Goal: Task Accomplishment & Management: Use online tool/utility

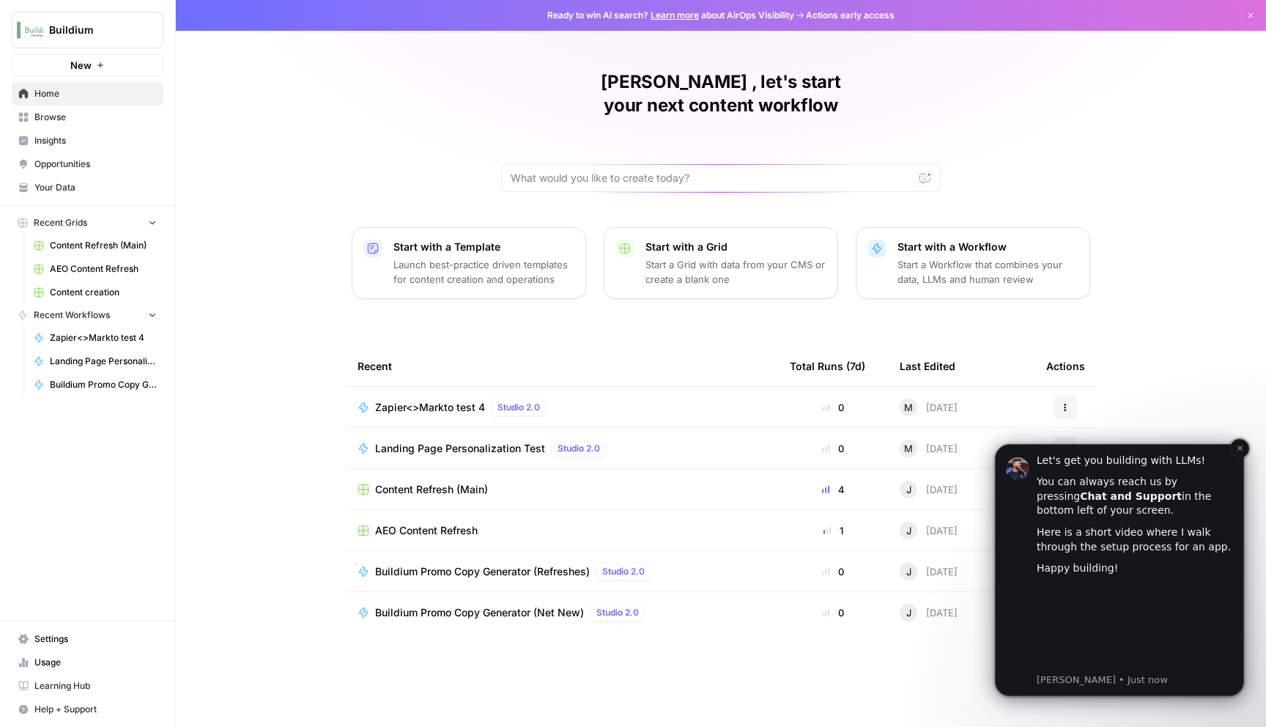
click at [1161, 508] on div "You can always reach us by pressing Chat and Support in the bottom left of your…" at bounding box center [1135, 496] width 196 height 43
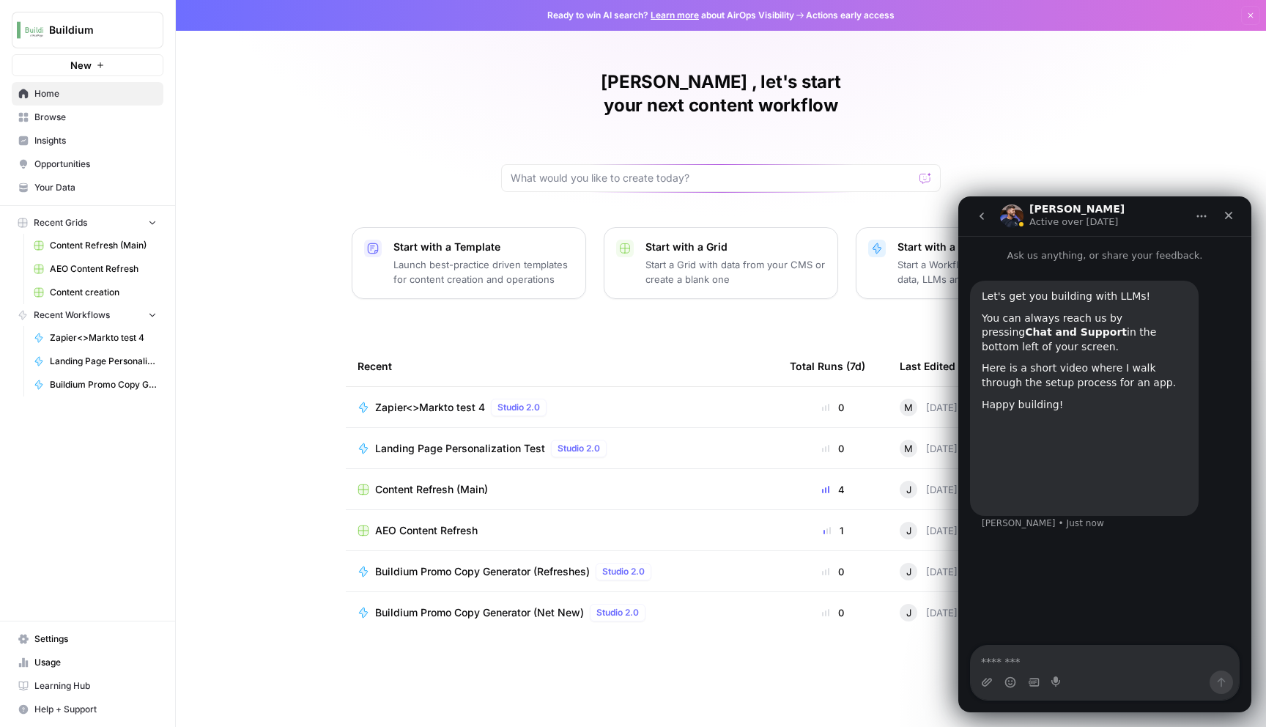
click at [283, 292] on div "[PERSON_NAME] , let's start your next content workflow Start with a Template La…" at bounding box center [721, 363] width 1090 height 727
click at [1235, 215] on div "Close" at bounding box center [1228, 215] width 26 height 26
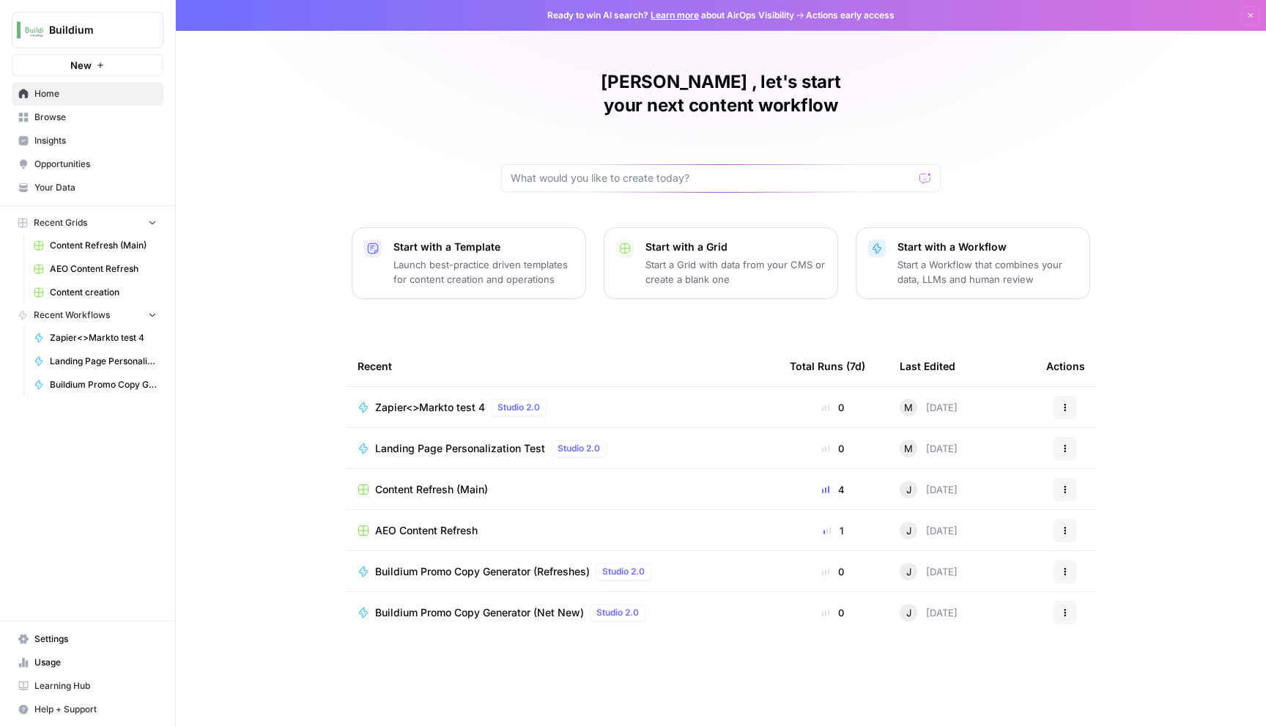
click at [68, 639] on span "Settings" at bounding box center [95, 638] width 122 height 13
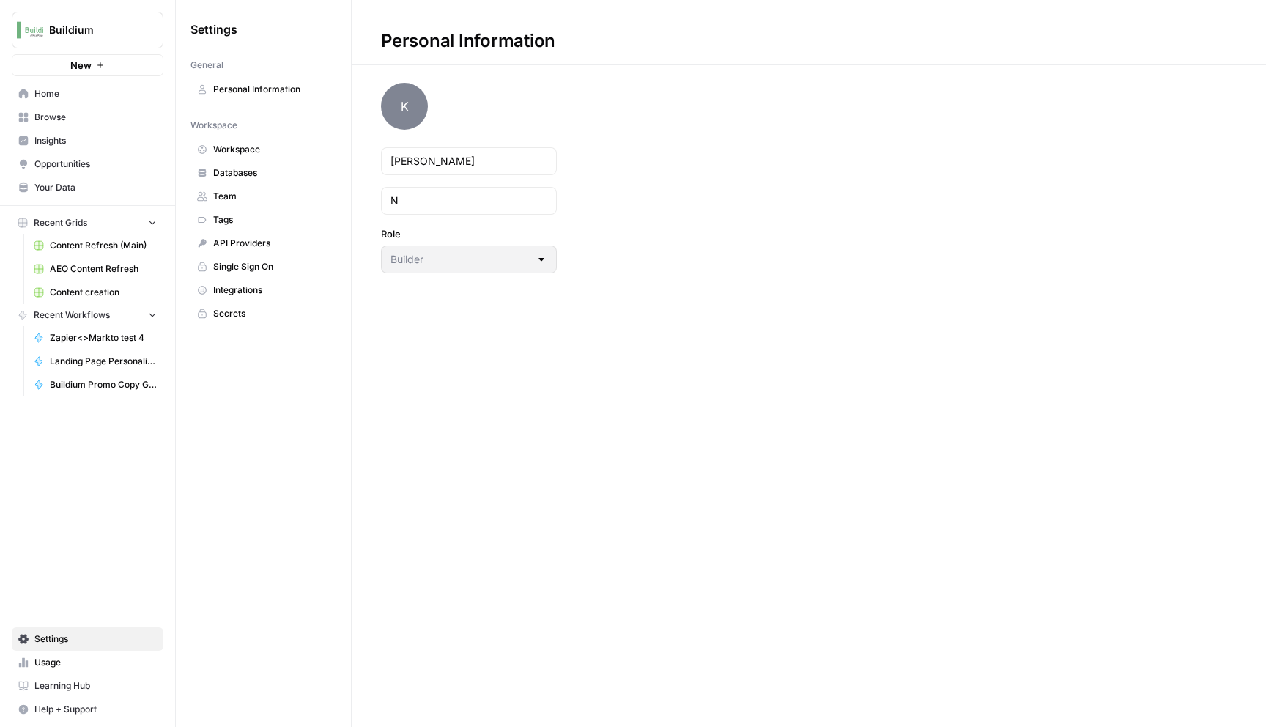
click at [270, 292] on span "Integrations" at bounding box center [271, 290] width 116 height 13
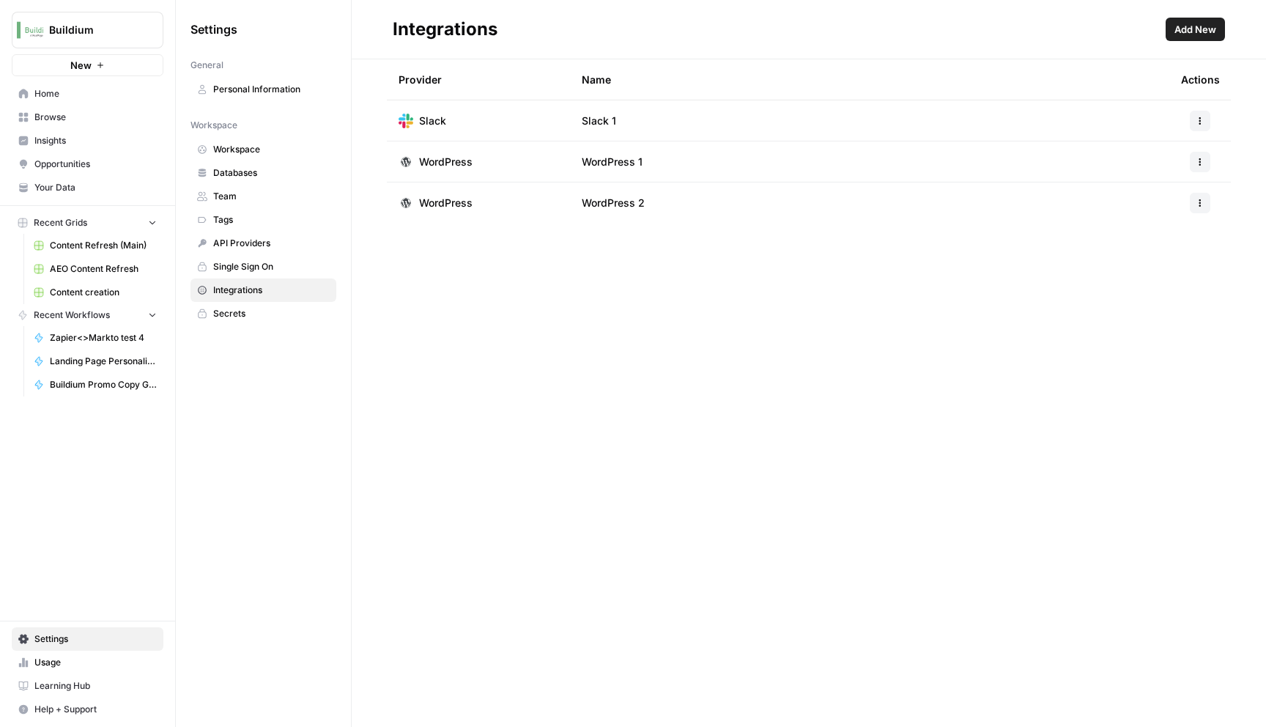
click at [108, 116] on span "Browse" at bounding box center [95, 117] width 122 height 13
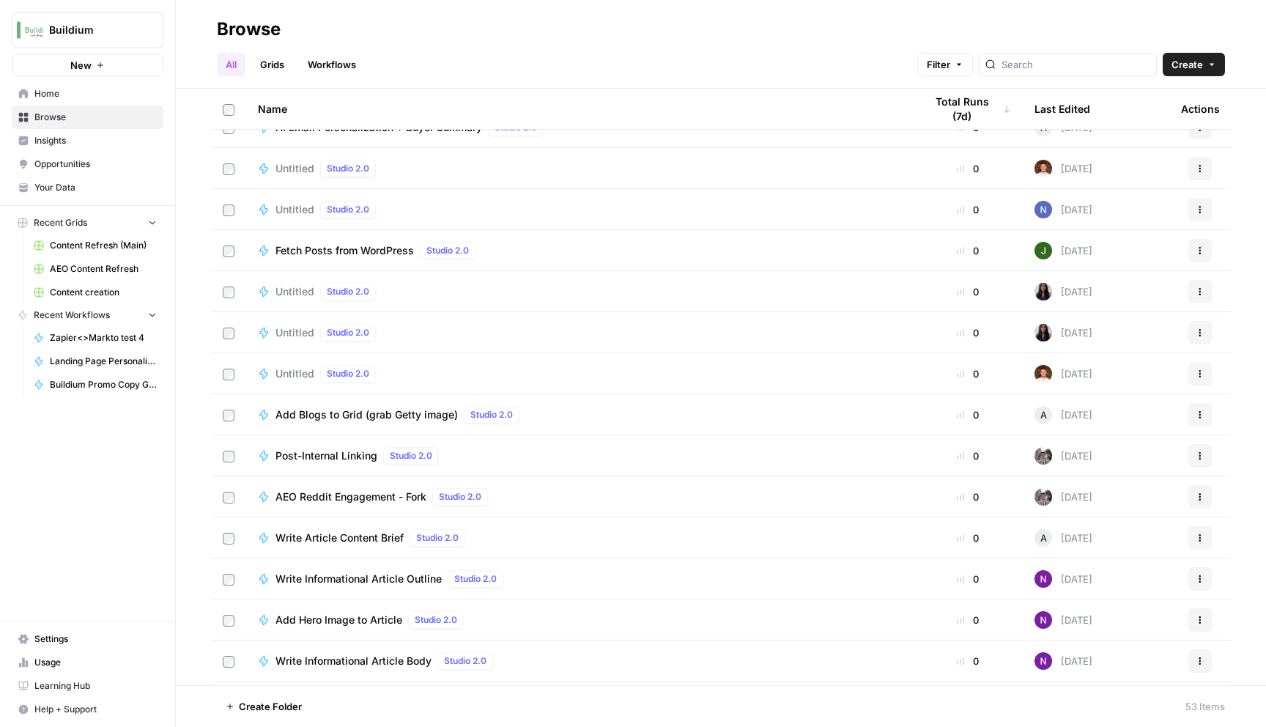
scroll to position [1619, 0]
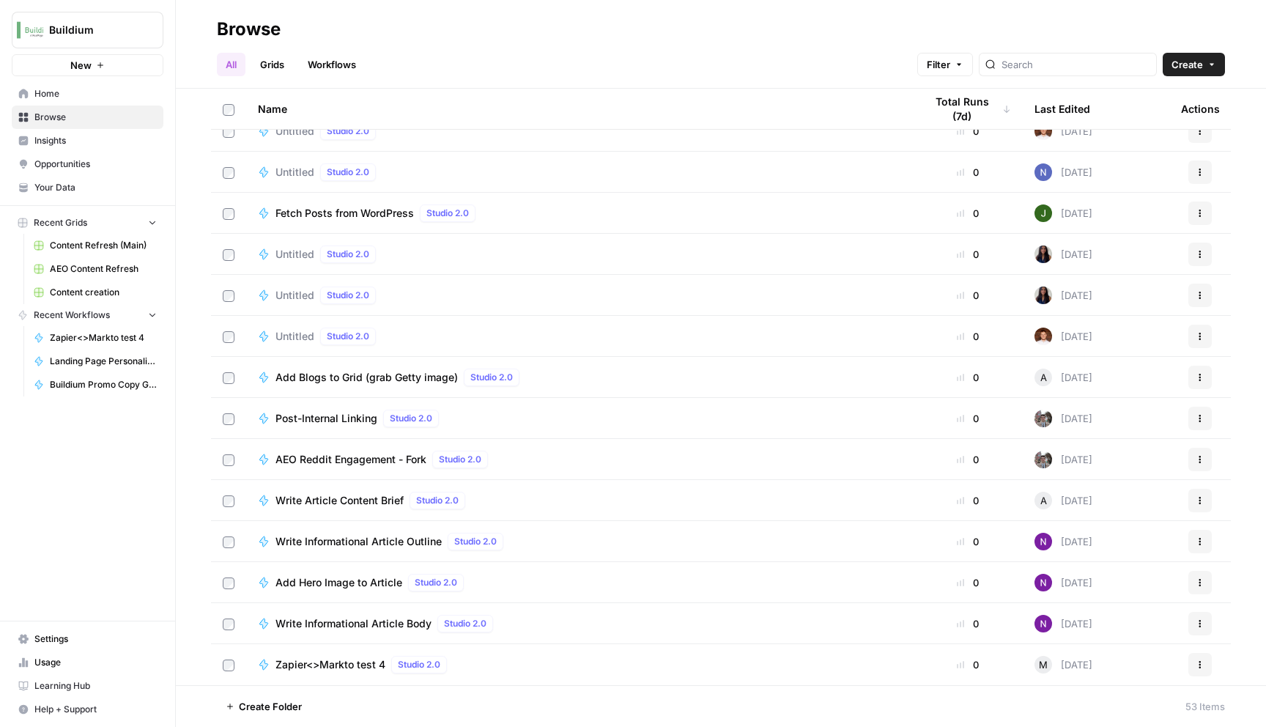
click at [80, 97] on span "Home" at bounding box center [95, 93] width 122 height 13
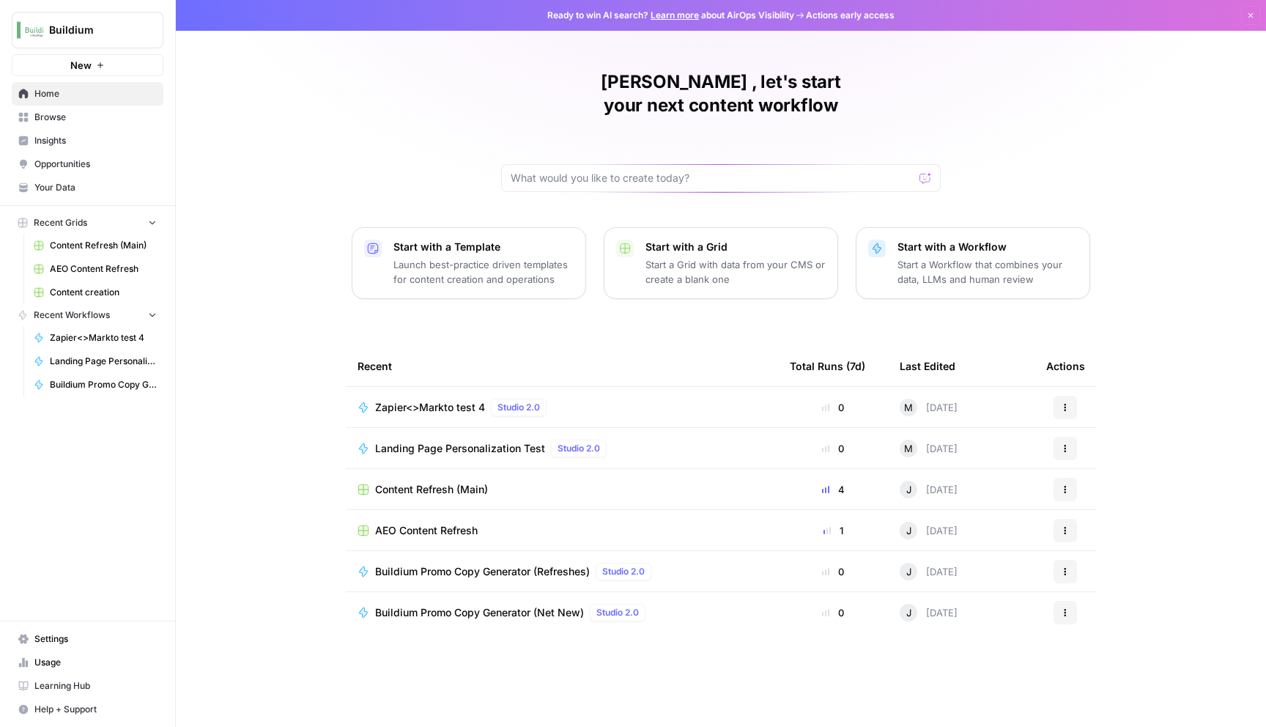
click at [481, 240] on p "Start with a Template" at bounding box center [483, 247] width 180 height 15
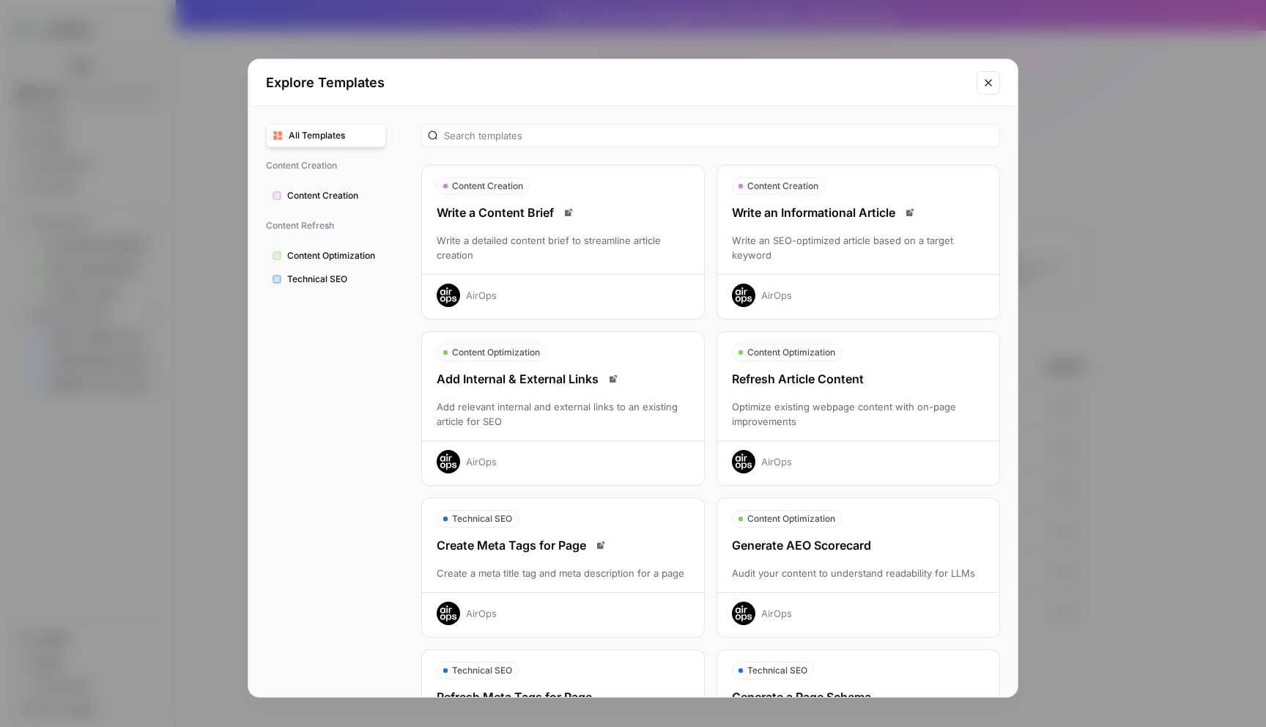
click at [511, 216] on div "Write a Content Brief" at bounding box center [563, 213] width 282 height 18
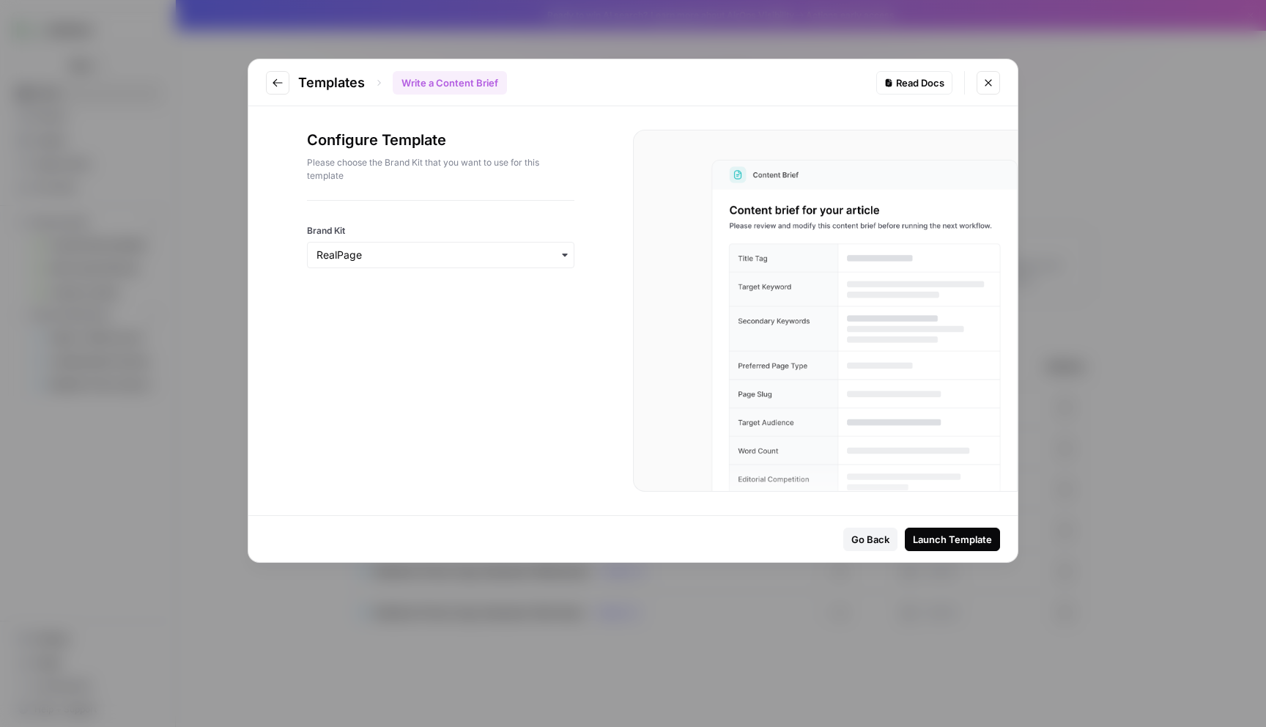
click at [909, 85] on div "Read Docs" at bounding box center [914, 82] width 60 height 15
click at [280, 84] on icon "Go to previous step" at bounding box center [278, 83] width 12 height 12
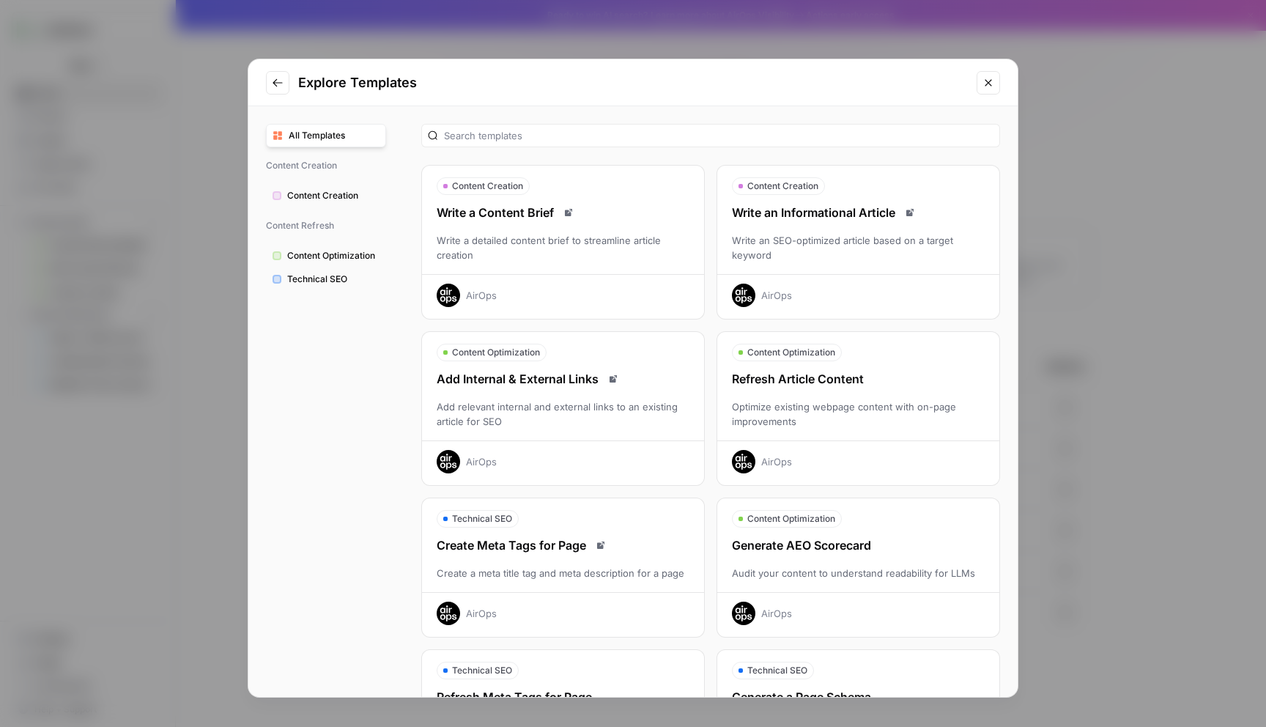
click at [338, 188] on button "Content Creation" at bounding box center [326, 195] width 120 height 23
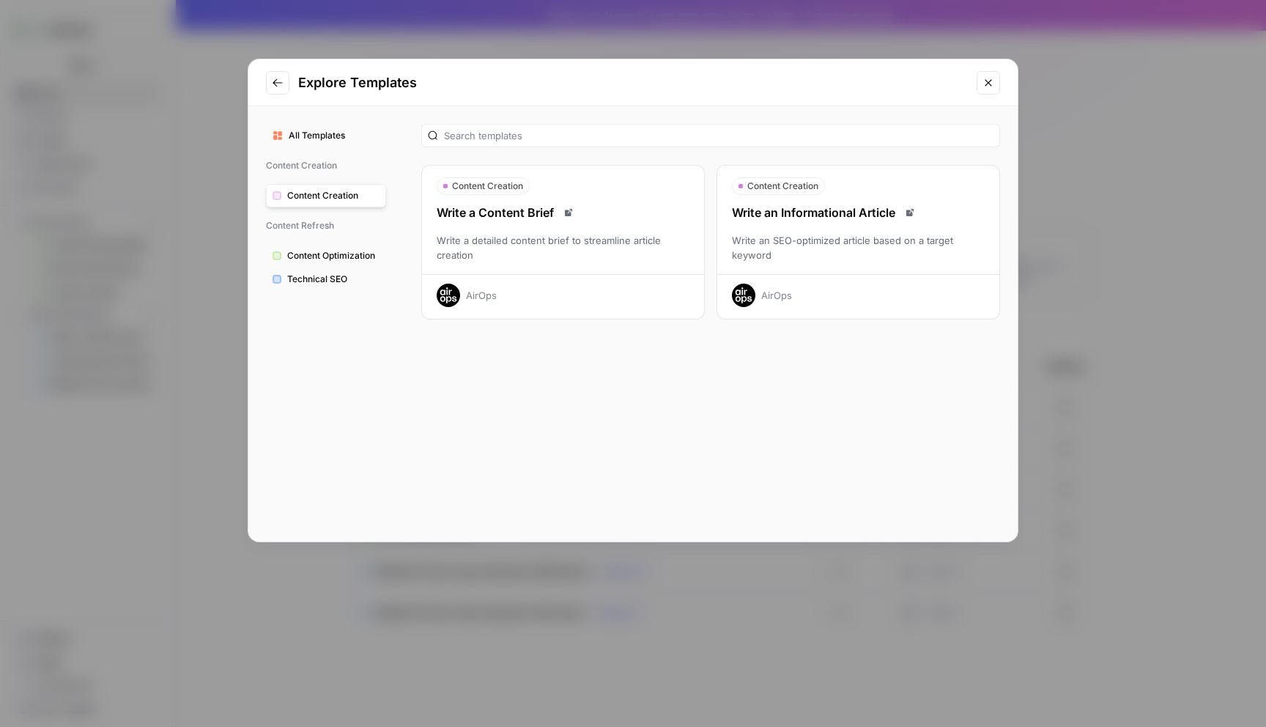
click at [338, 188] on button "Content Creation" at bounding box center [326, 195] width 120 height 23
click at [329, 136] on span "All Templates" at bounding box center [334, 135] width 91 height 13
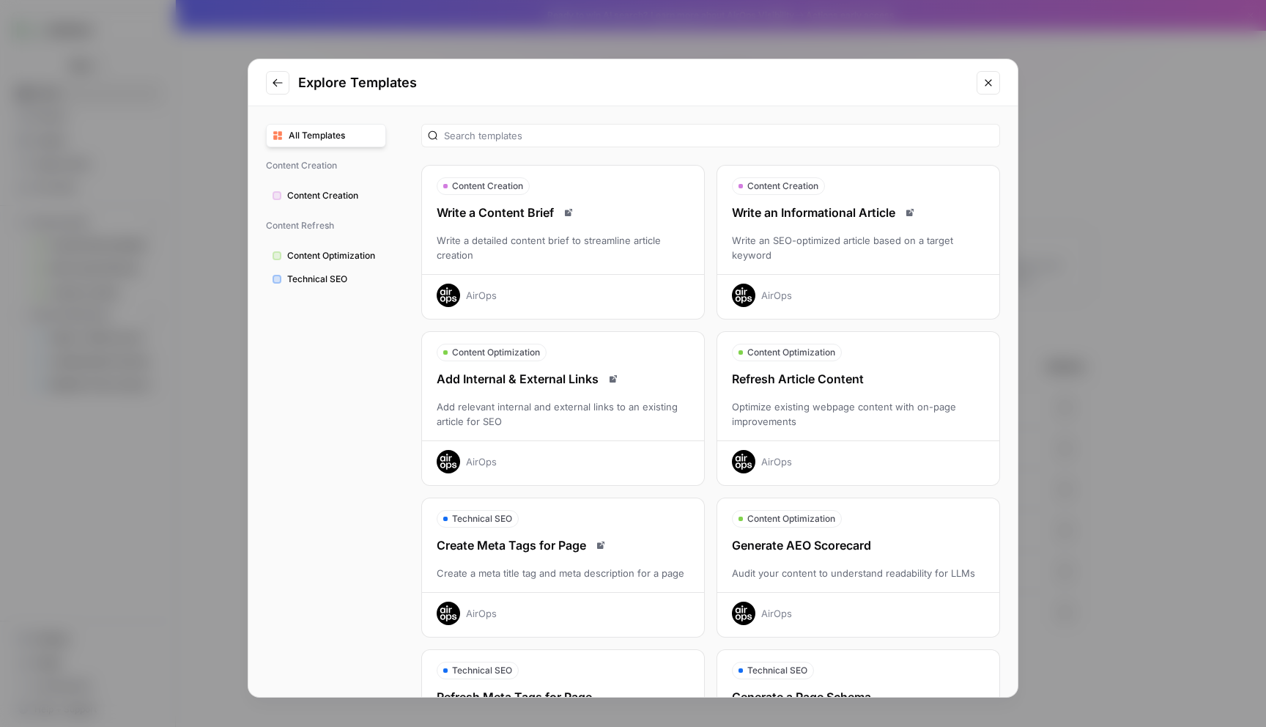
click at [984, 80] on icon "Close modal" at bounding box center [988, 83] width 12 height 12
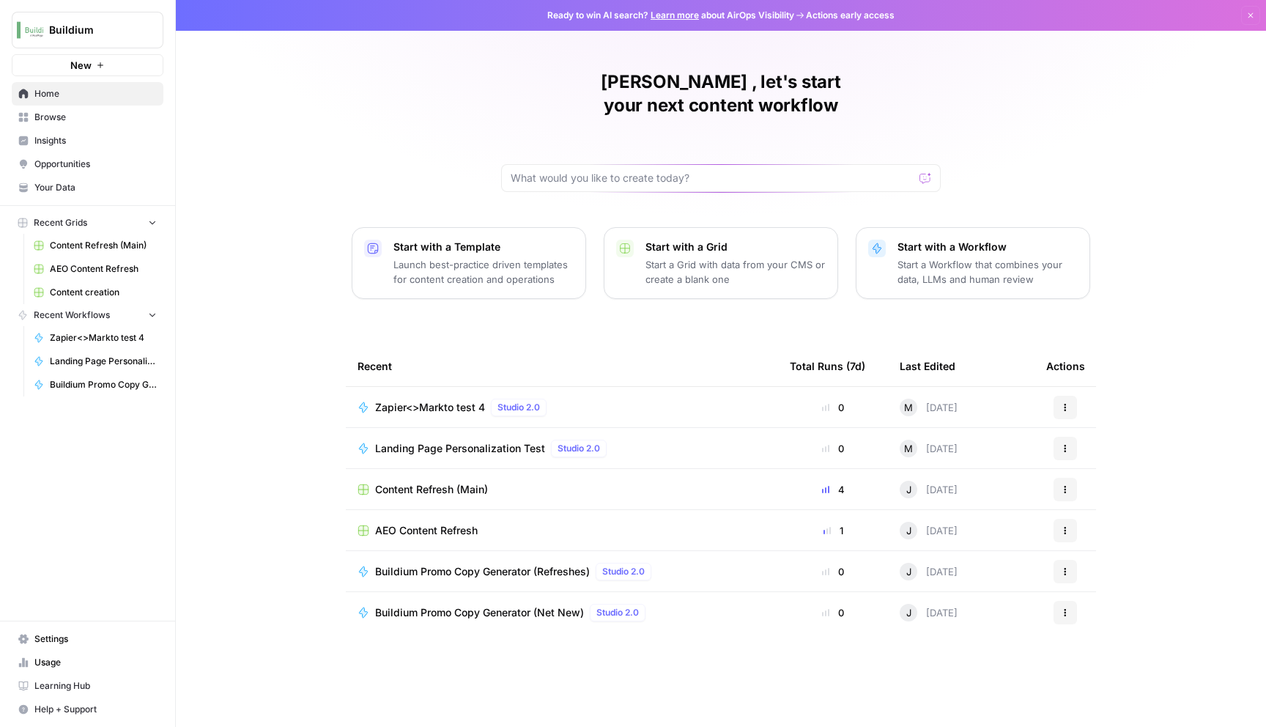
click at [462, 441] on span "Landing Page Personalization Test" at bounding box center [460, 448] width 170 height 15
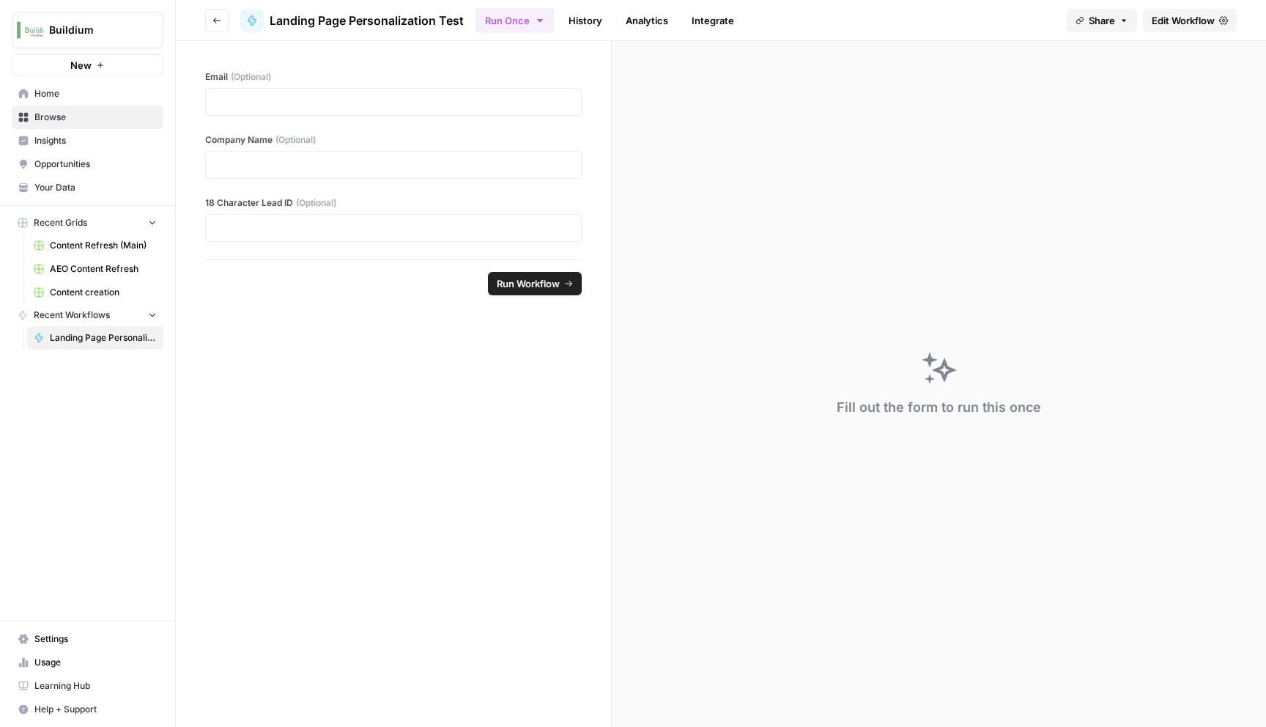
click at [552, 289] on span "Run Workflow" at bounding box center [528, 283] width 63 height 15
click at [1245, 659] on icon "close" at bounding box center [1245, 665] width 10 height 12
click at [1195, 22] on span "Edit Workflow" at bounding box center [1183, 20] width 63 height 15
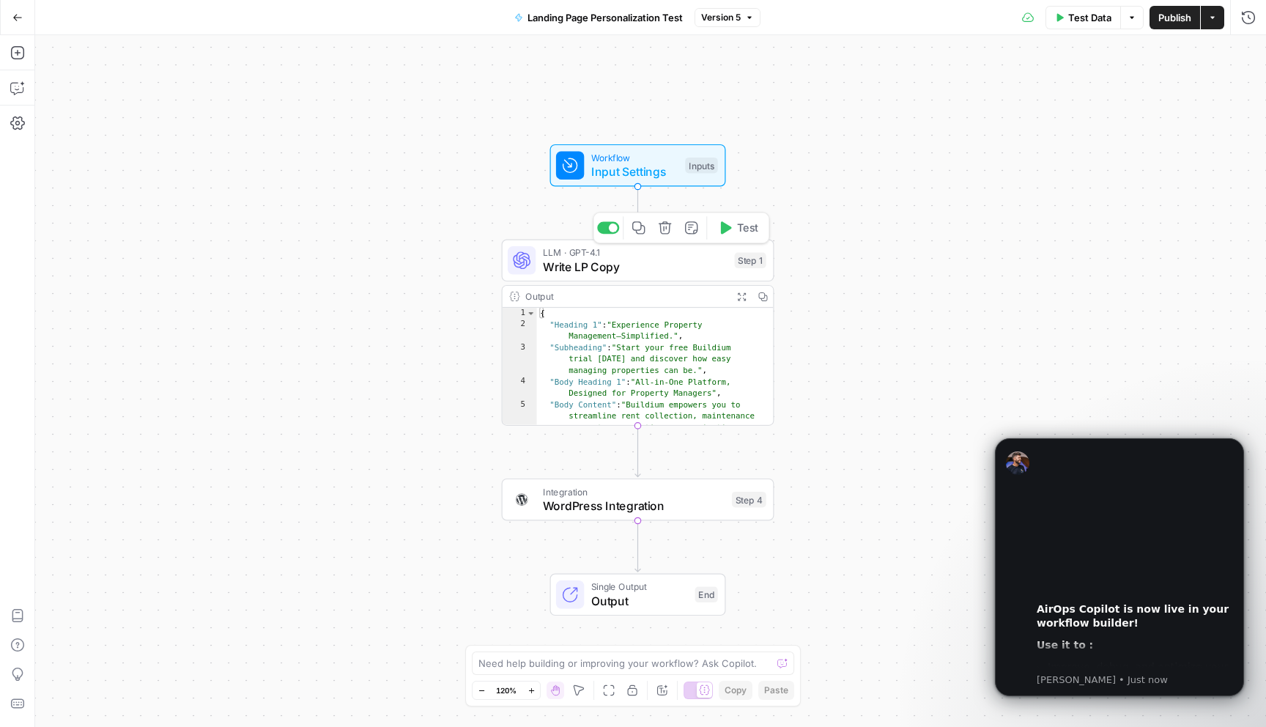
click at [634, 263] on span "Write LP Copy" at bounding box center [635, 267] width 185 height 18
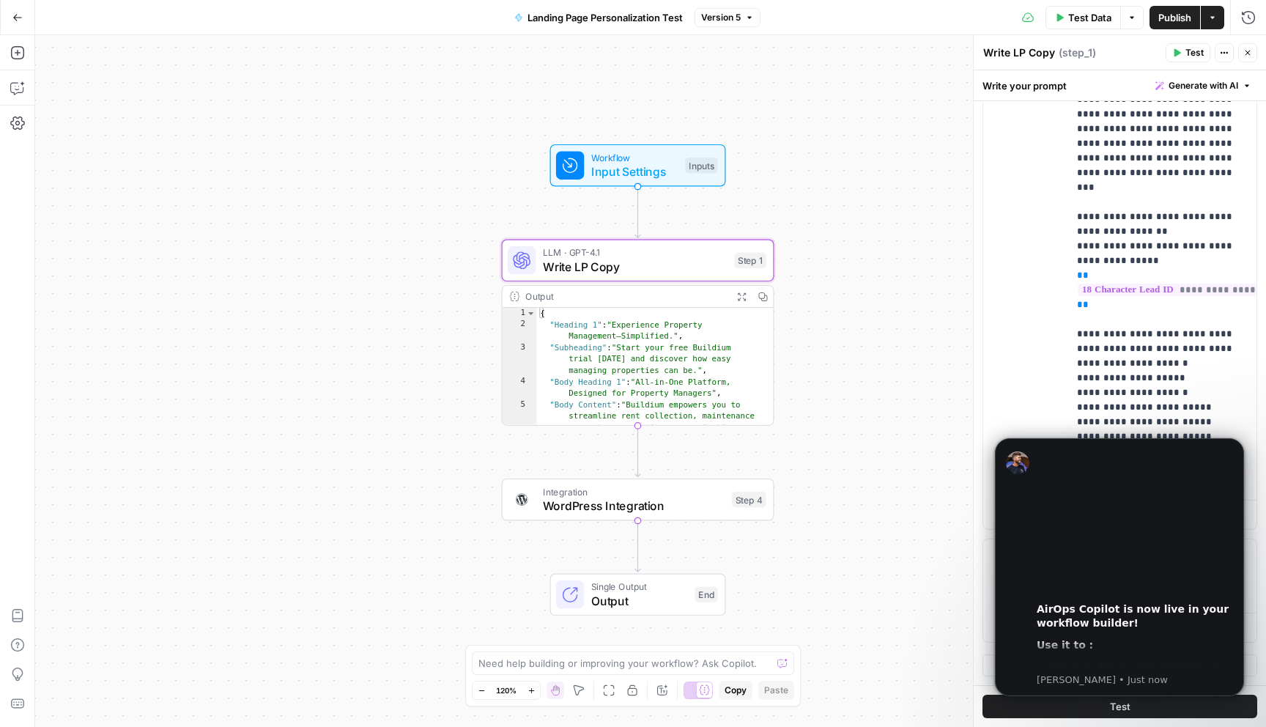
scroll to position [314, 0]
click at [1240, 445] on icon "Dismiss notification" at bounding box center [1240, 442] width 8 height 8
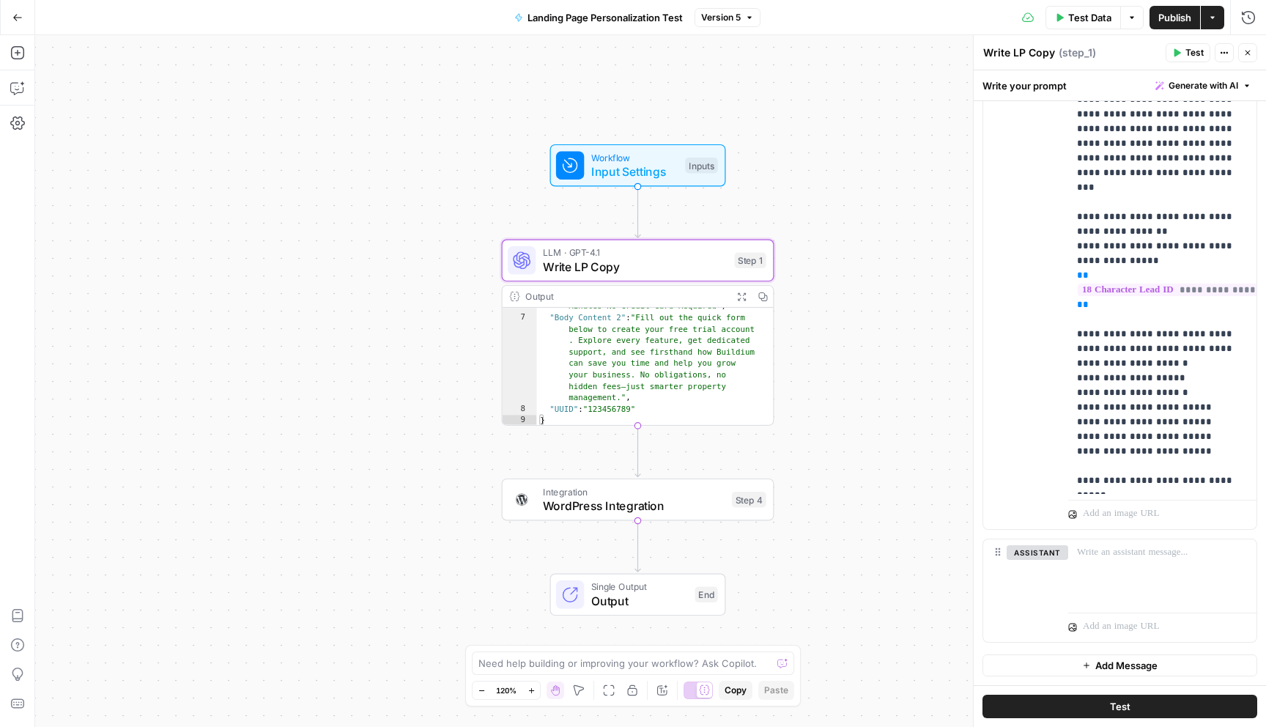
scroll to position [168, 0]
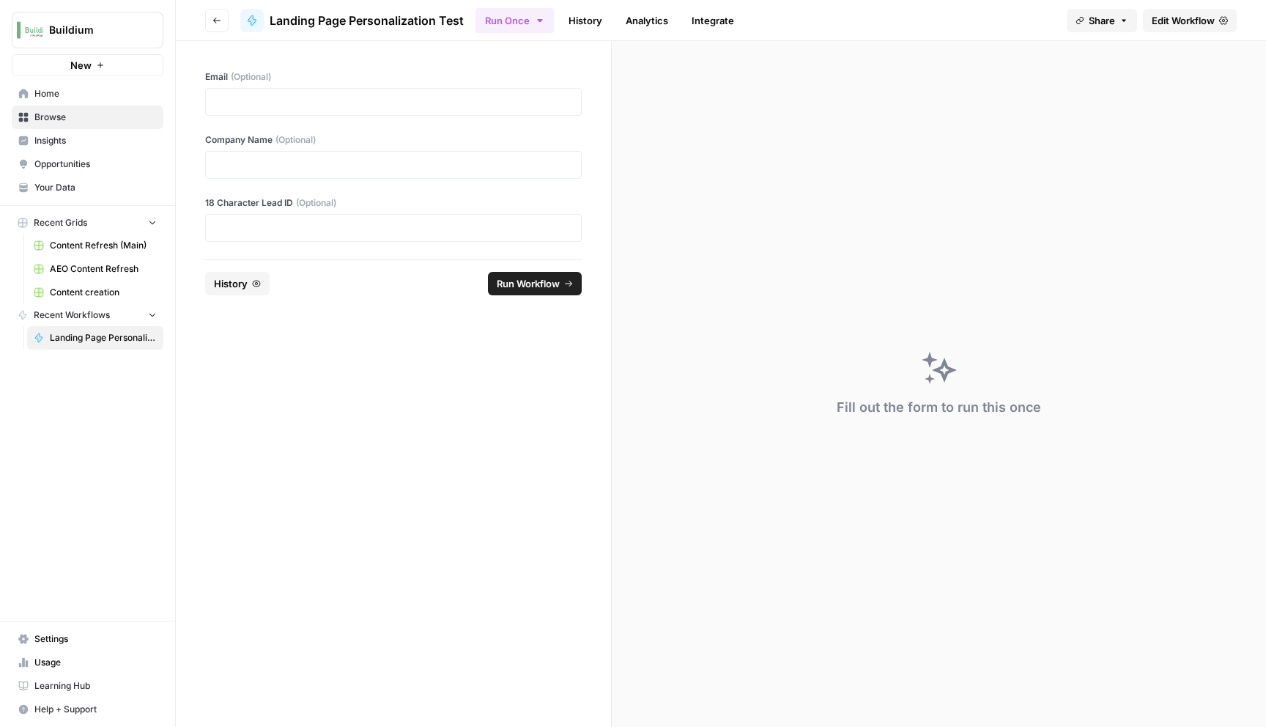
click at [55, 119] on span "Browse" at bounding box center [95, 117] width 122 height 13
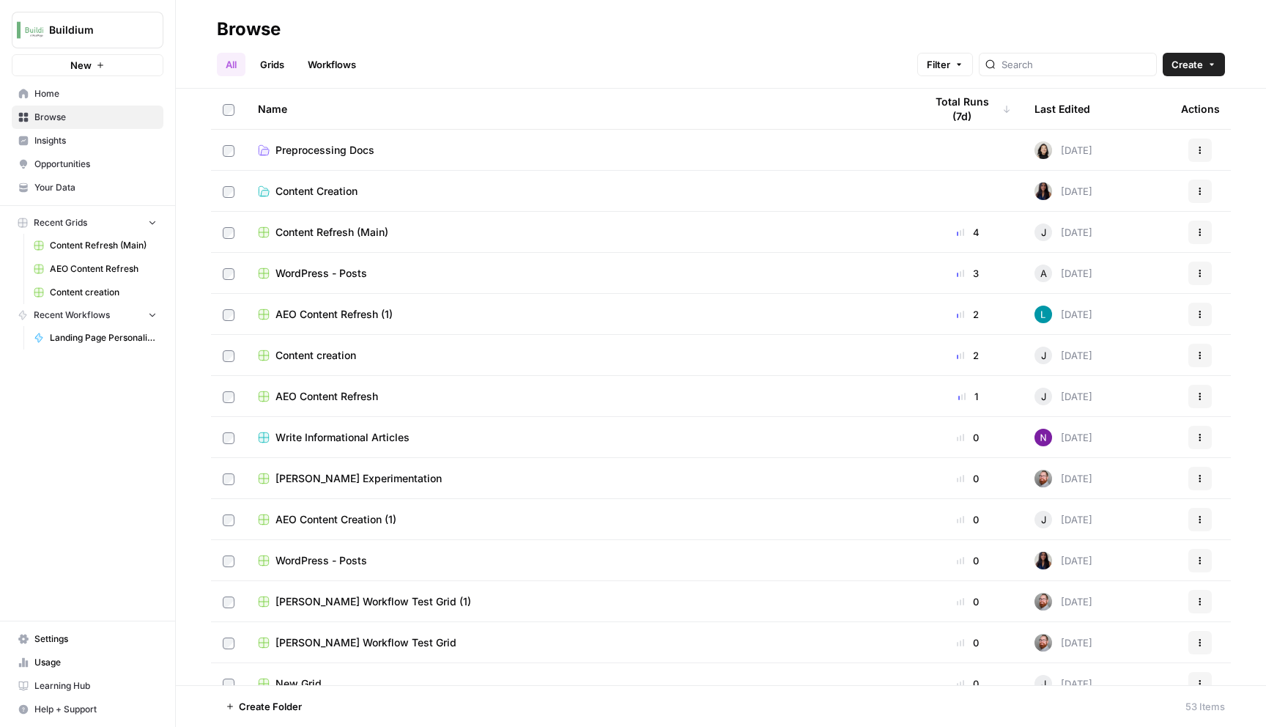
click at [340, 62] on link "Workflows" at bounding box center [332, 64] width 66 height 23
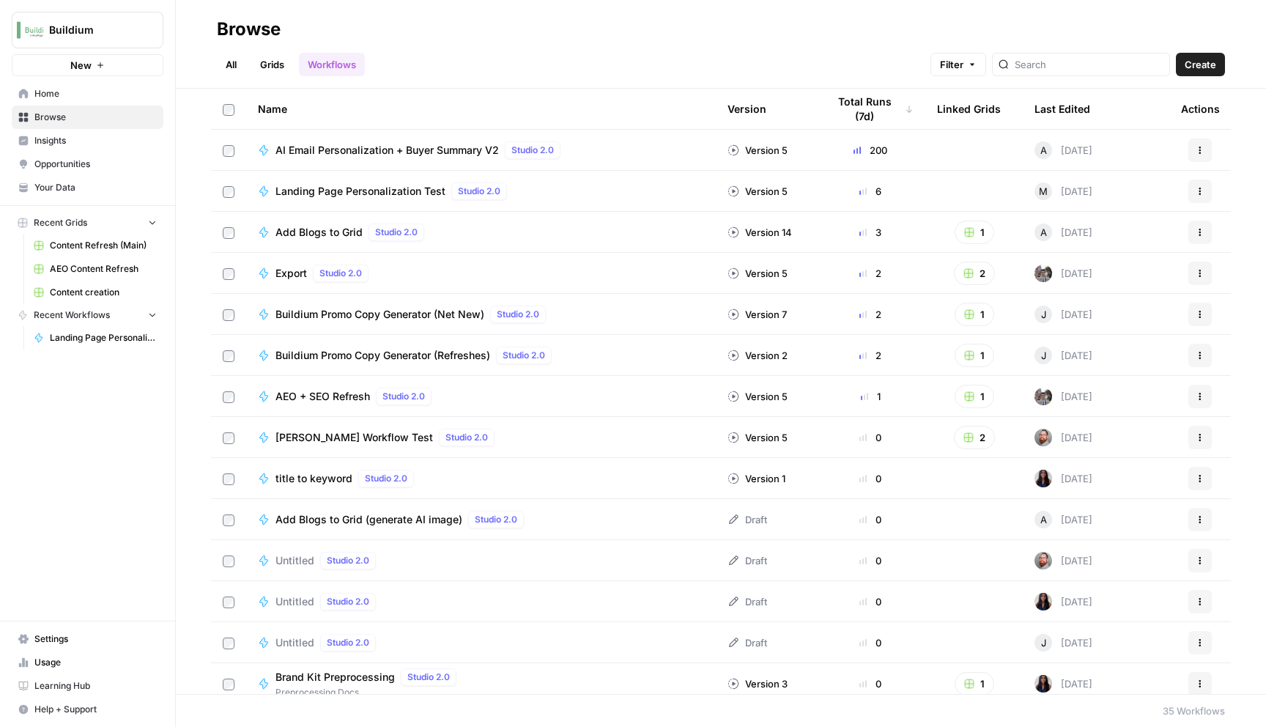
click at [1062, 114] on div "Last Edited" at bounding box center [1062, 109] width 56 height 40
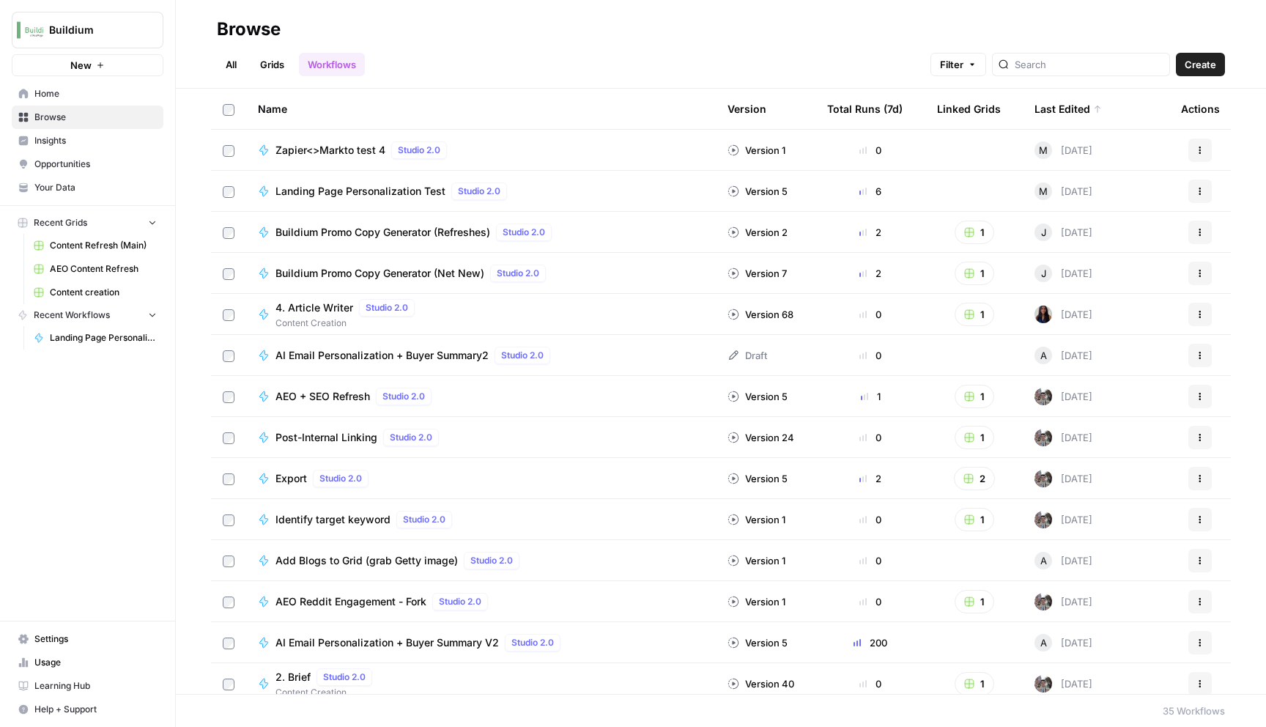
click at [125, 65] on button "New" at bounding box center [88, 65] width 152 height 22
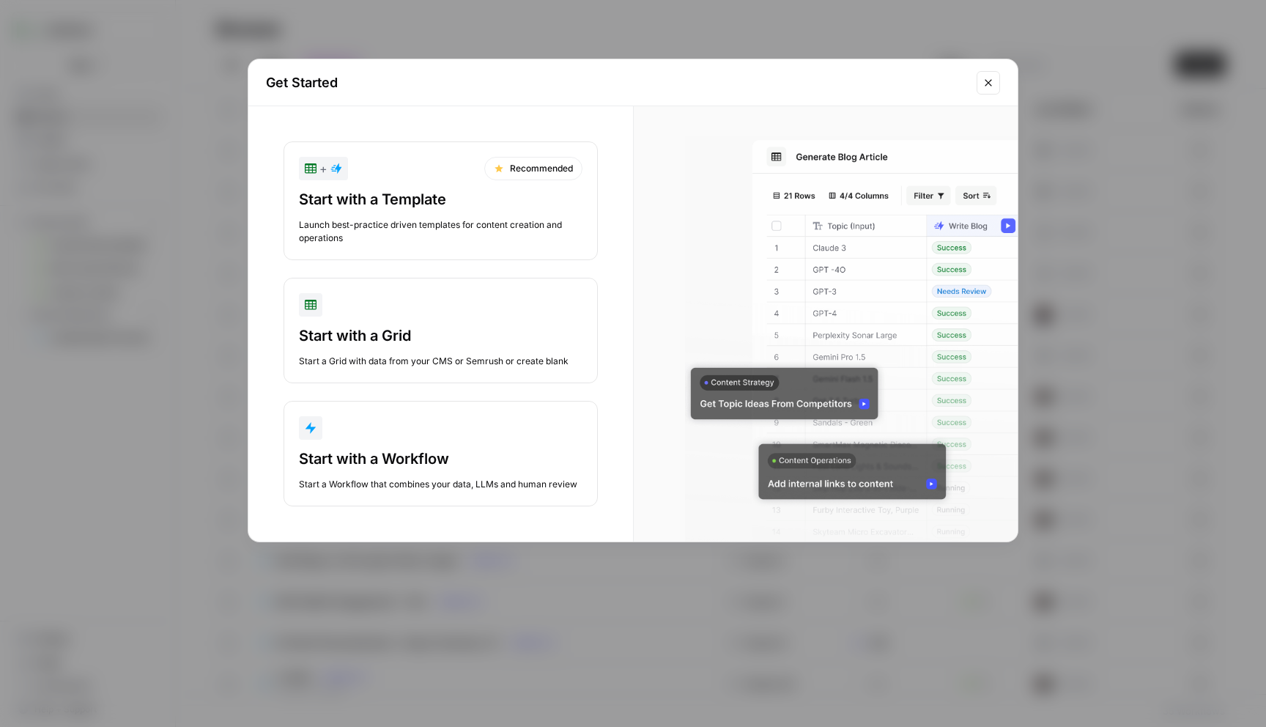
click at [478, 197] on div "Start with a Template" at bounding box center [441, 199] width 284 height 21
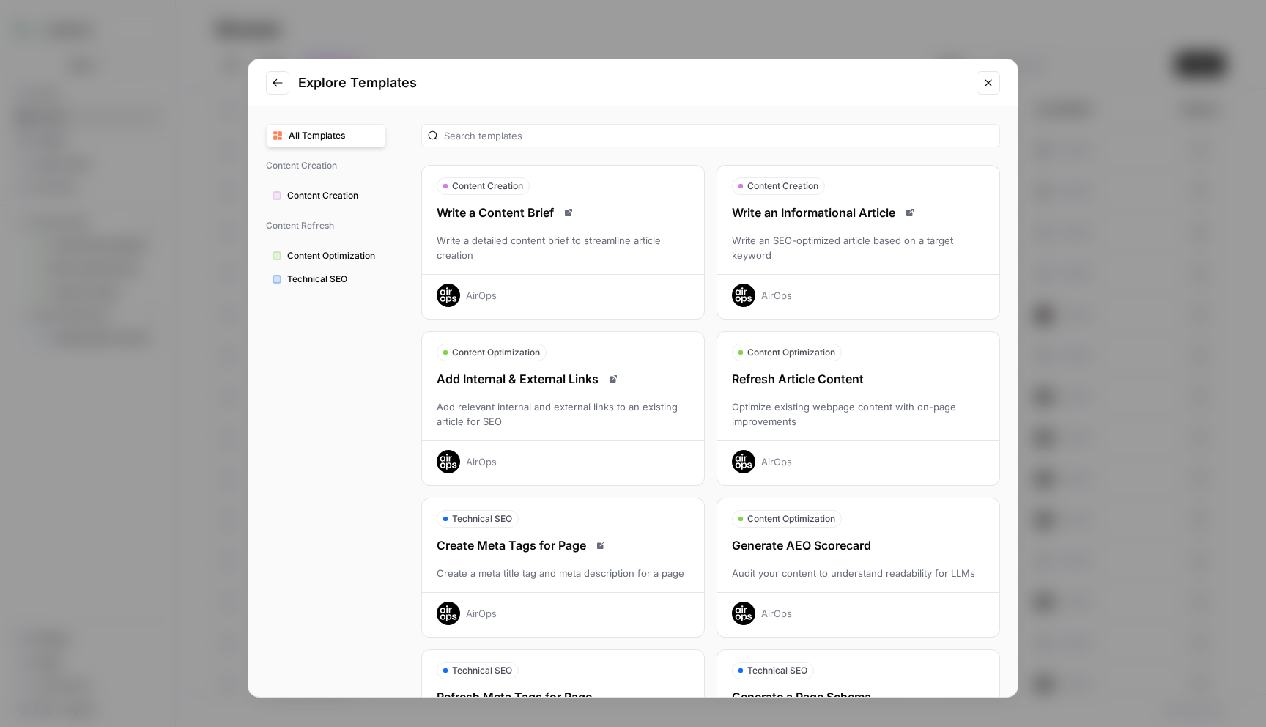
click at [282, 79] on icon "Go to previous step" at bounding box center [278, 83] width 12 height 12
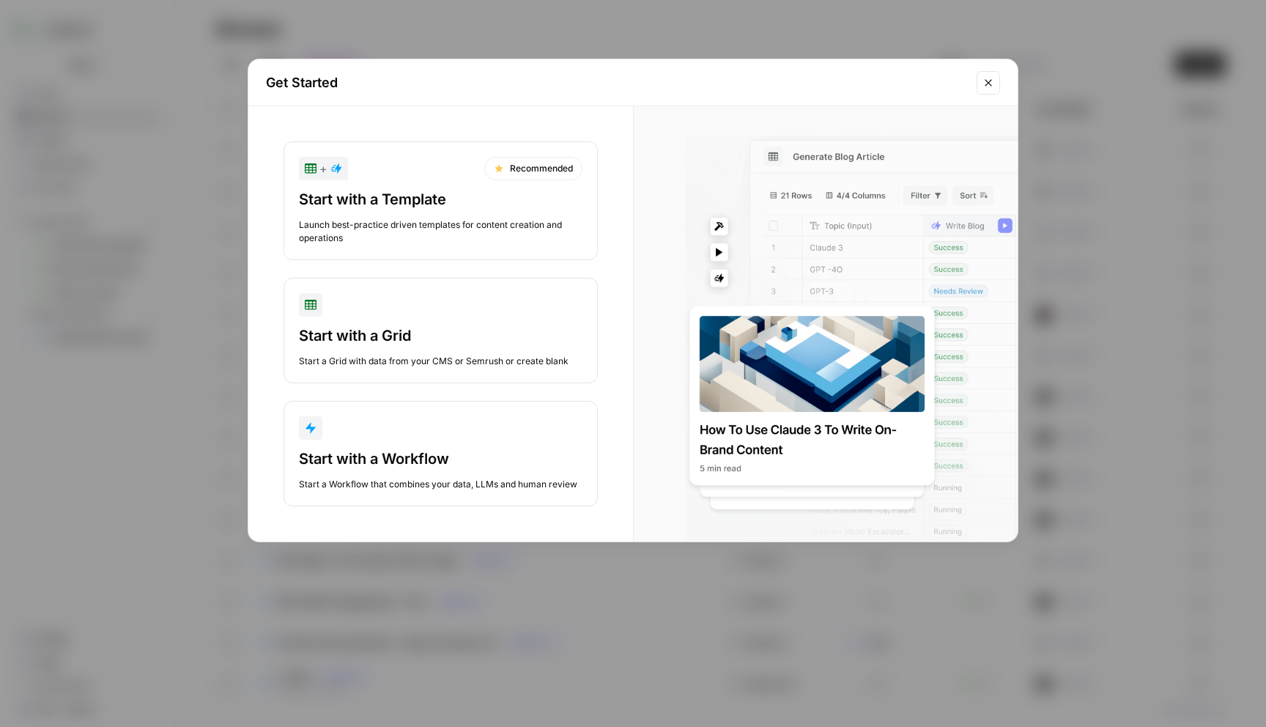
click at [993, 75] on button "Close modal" at bounding box center [988, 82] width 23 height 23
